Goal: Information Seeking & Learning: Learn about a topic

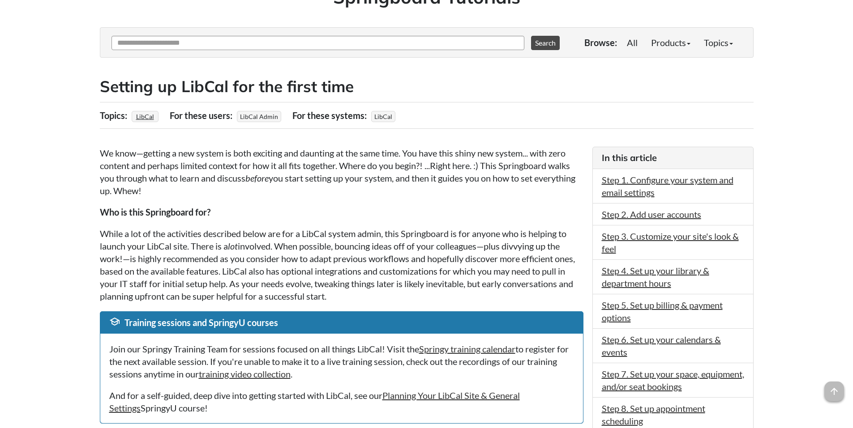
scroll to position [90, 0]
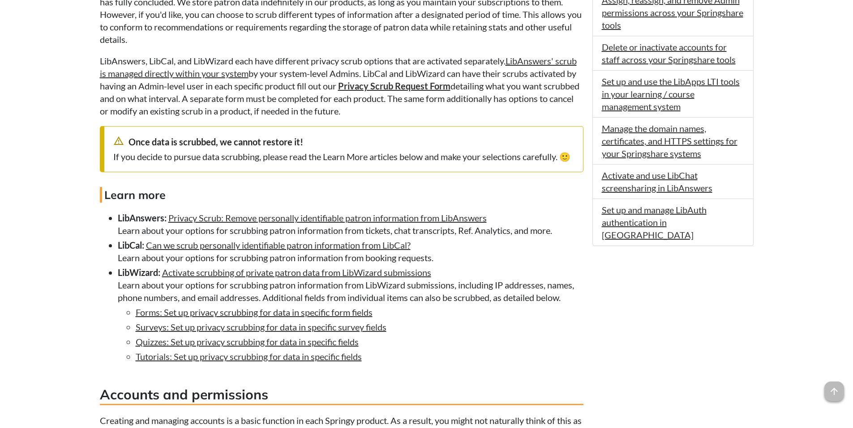
scroll to position [537, 0]
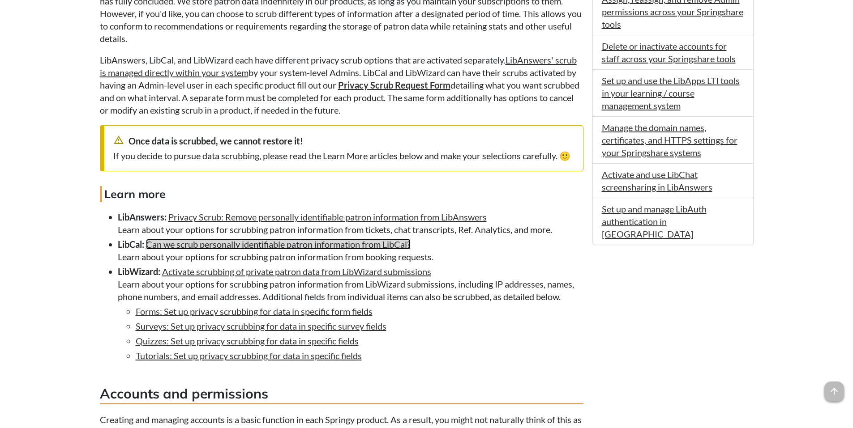
click at [227, 250] on link "Can we scrub personally identifiable patron information from LibCal?" at bounding box center [278, 244] width 265 height 11
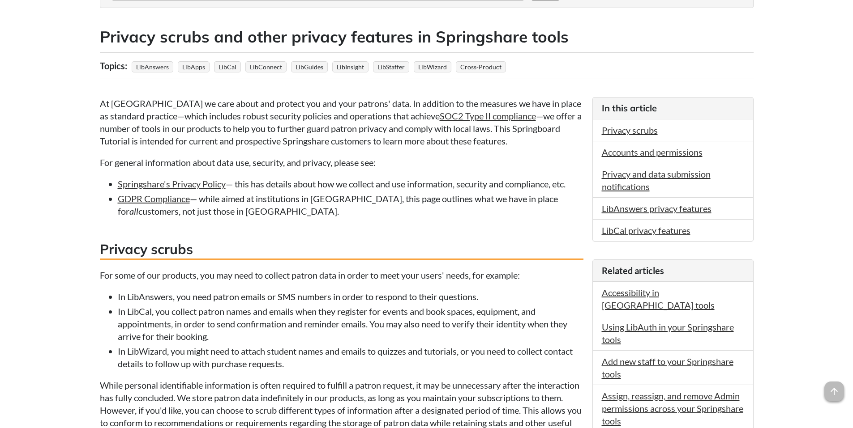
scroll to position [89, 0]
